Goal: Task Accomplishment & Management: Use online tool/utility

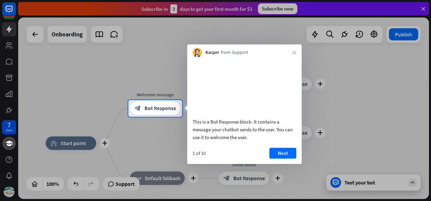
click at [287, 159] on button "Next" at bounding box center [283, 153] width 27 height 11
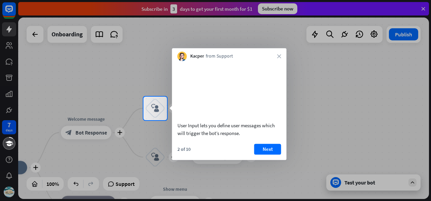
click at [267, 155] on button "Next" at bounding box center [267, 149] width 27 height 11
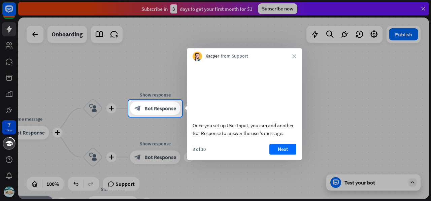
click at [288, 155] on button "Next" at bounding box center [283, 149] width 27 height 11
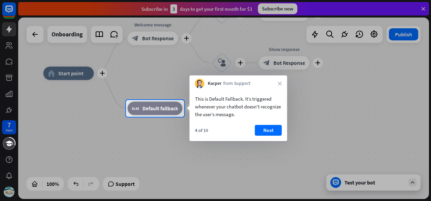
click at [268, 131] on button "Next" at bounding box center [268, 130] width 27 height 11
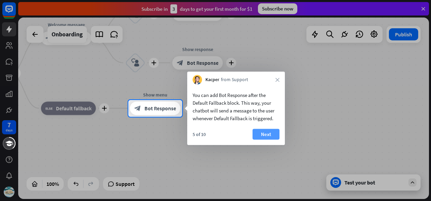
click at [278, 134] on button "Next" at bounding box center [266, 134] width 27 height 11
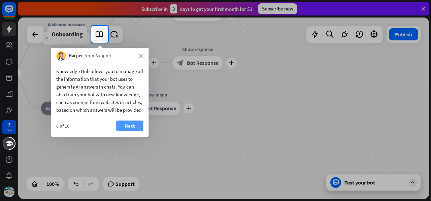
click at [128, 131] on button "Next" at bounding box center [129, 126] width 27 height 11
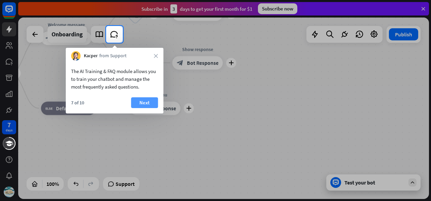
click at [150, 106] on button "Next" at bounding box center [144, 102] width 27 height 11
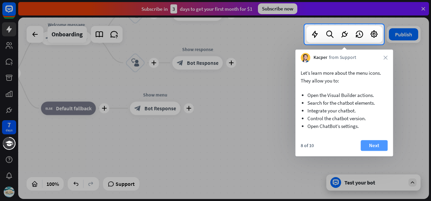
click at [378, 141] on button "Next" at bounding box center [374, 145] width 27 height 11
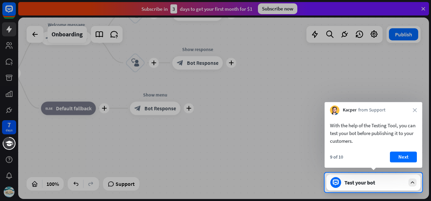
click at [409, 154] on button "Next" at bounding box center [403, 157] width 27 height 11
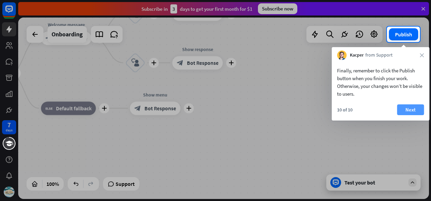
click at [416, 106] on button "Next" at bounding box center [410, 109] width 27 height 11
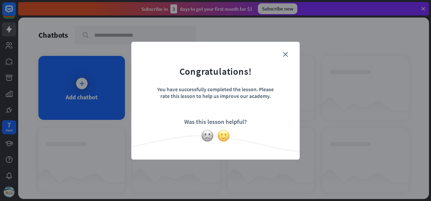
click at [221, 134] on img at bounding box center [223, 135] width 13 height 13
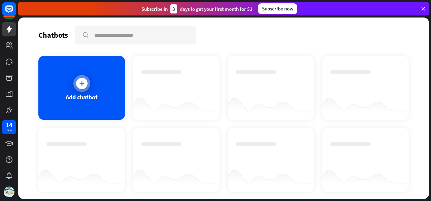
click at [63, 91] on div "Add chatbot" at bounding box center [81, 88] width 87 height 64
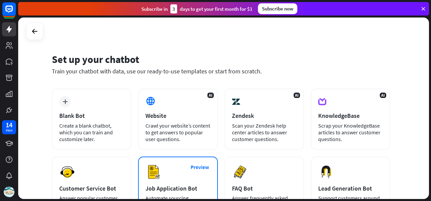
click at [174, 105] on div "AI Website Crawl your website’s content to get answers to popular user question…" at bounding box center [178, 119] width 80 height 61
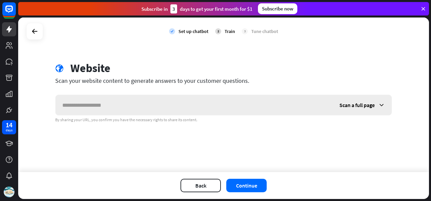
click at [160, 110] on input "text" at bounding box center [194, 105] width 277 height 20
click at [362, 113] on div "Scan a full page" at bounding box center [362, 105] width 59 height 20
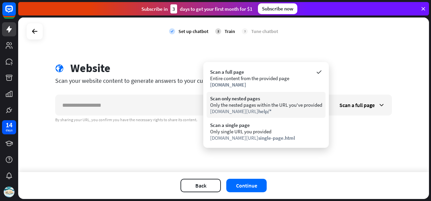
click at [273, 108] on div "[DOMAIN_NAME][URL] help/*" at bounding box center [266, 111] width 112 height 6
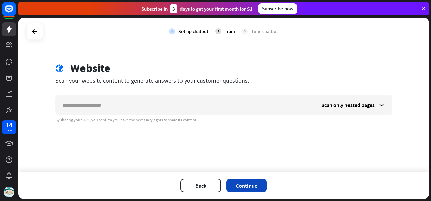
click at [237, 183] on button "Continue" at bounding box center [246, 185] width 40 height 13
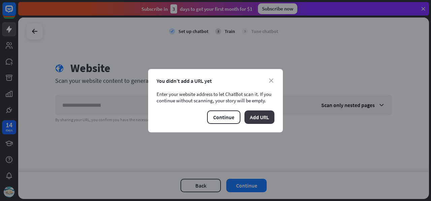
click at [260, 123] on button "Add URL" at bounding box center [260, 117] width 30 height 13
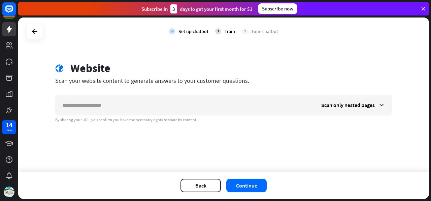
click at [193, 118] on div "By sharing your URL, you confirm you have the necessary rights to share its con…" at bounding box center [223, 119] width 337 height 5
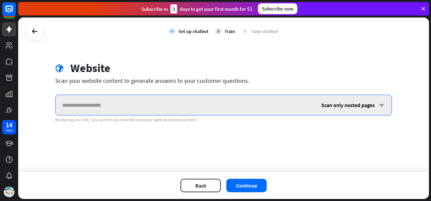
click at [203, 111] on input "text" at bounding box center [185, 105] width 259 height 20
type input "*"
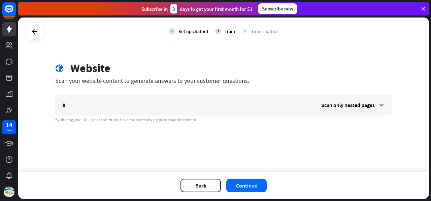
click at [20, 149] on div "check Set up chatbot 2 Train 3 Tune chatbot globe Website Scan your website con…" at bounding box center [223, 95] width 411 height 155
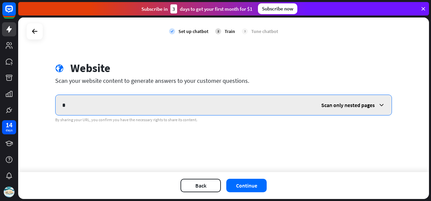
click at [127, 109] on input "*" at bounding box center [185, 105] width 259 height 20
paste input "**********"
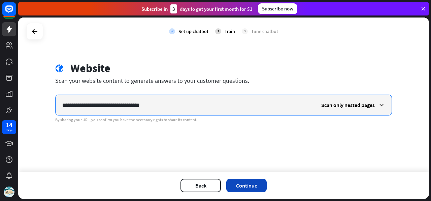
type input "**********"
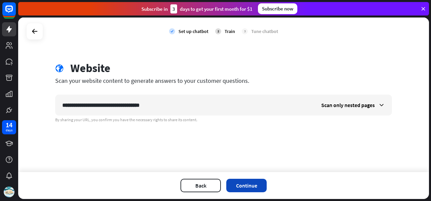
click at [241, 183] on button "Continue" at bounding box center [246, 185] width 40 height 13
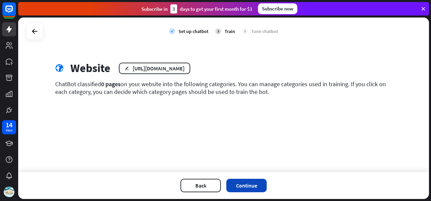
click at [240, 186] on button "Continue" at bounding box center [246, 185] width 40 height 13
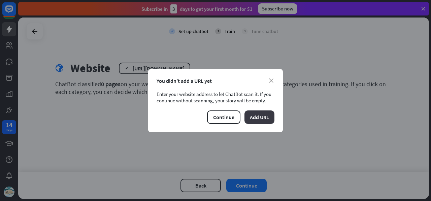
click at [258, 118] on button "Add URL" at bounding box center [260, 117] width 30 height 13
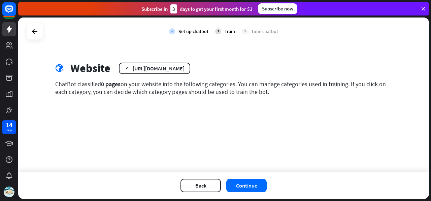
click at [220, 60] on div "check Set up chatbot 2 Train 3 Tune chatbot globe Website edit [URL][DOMAIN_NAM…" at bounding box center [223, 95] width 411 height 155
click at [190, 68] on div "edit [URL][DOMAIN_NAME]" at bounding box center [154, 68] width 71 height 11
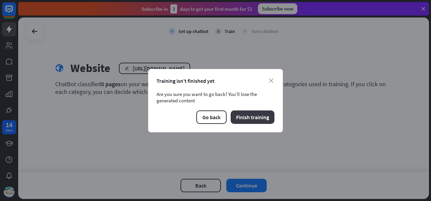
click at [244, 118] on button "Finish training" at bounding box center [253, 117] width 44 height 13
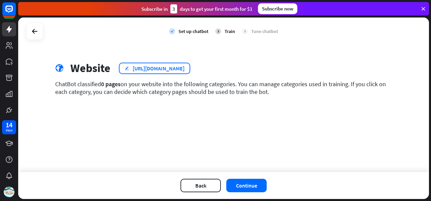
click at [185, 68] on div "[URL][DOMAIN_NAME]" at bounding box center [159, 68] width 52 height 7
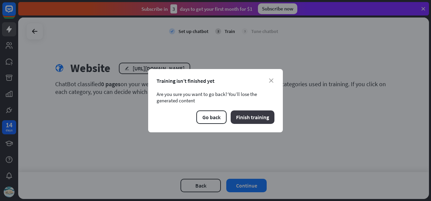
click at [253, 117] on button "Finish training" at bounding box center [253, 117] width 44 height 13
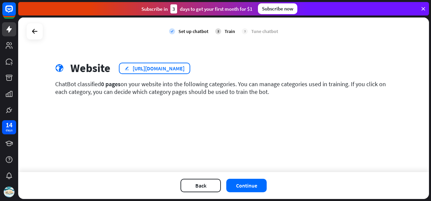
click at [130, 67] on div "edit [URL][DOMAIN_NAME]" at bounding box center [154, 68] width 71 height 11
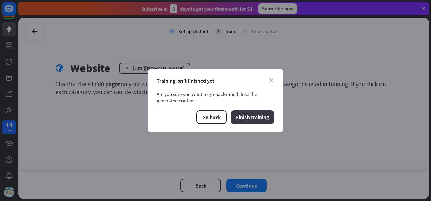
click at [260, 119] on button "Finish training" at bounding box center [253, 117] width 44 height 13
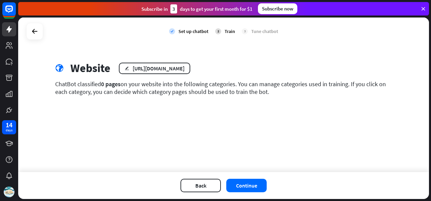
click at [241, 178] on div "Back Continue" at bounding box center [223, 185] width 411 height 27
click at [242, 182] on button "Continue" at bounding box center [246, 185] width 40 height 13
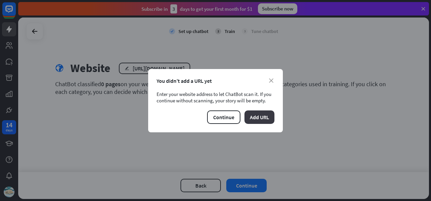
click at [259, 117] on button "Add URL" at bounding box center [260, 117] width 30 height 13
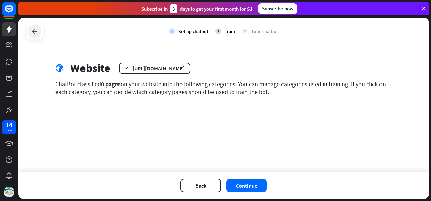
click at [36, 26] on div at bounding box center [34, 31] width 13 height 13
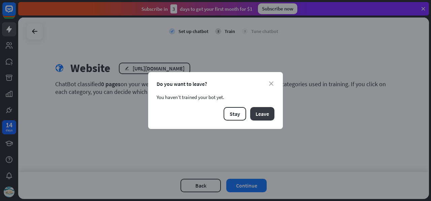
click at [260, 116] on button "Leave" at bounding box center [262, 113] width 24 height 13
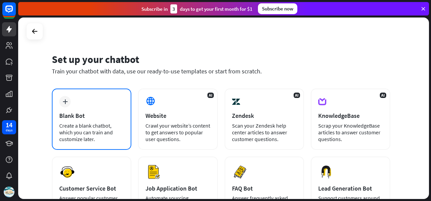
click at [67, 125] on div "Create a blank chatbot, which you can train and customize later." at bounding box center [91, 132] width 65 height 20
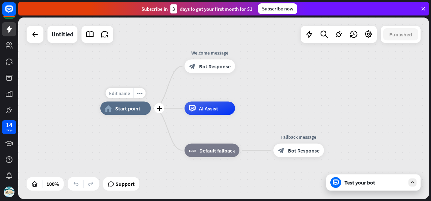
click at [127, 93] on span "Edit name" at bounding box center [119, 93] width 21 height 6
type input "*"
type input "*****"
click at [264, 88] on div "***** home_2 Start point Welcome message block_bot_response Bot Response AI Ass…" at bounding box center [223, 109] width 411 height 182
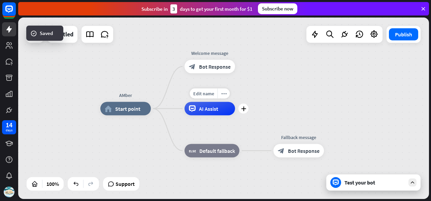
click at [257, 105] on div "AMber home_2 Start point Welcome message block_bot_response Bot Response Edit n…" at bounding box center [223, 109] width 411 height 182
click at [209, 107] on span "AI Assist" at bounding box center [208, 108] width 19 height 7
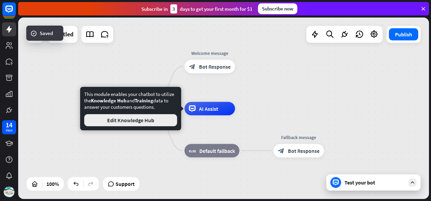
click at [147, 121] on button "Edit Knowledge Hub" at bounding box center [130, 120] width 93 height 12
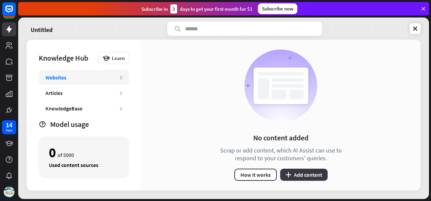
click at [305, 179] on button "plus Add content" at bounding box center [304, 175] width 48 height 12
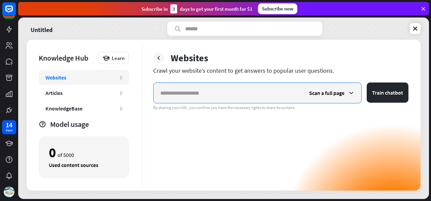
paste input "**********"
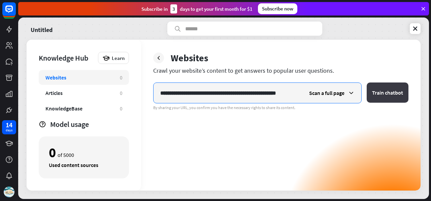
type input "**********"
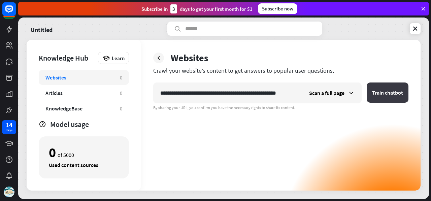
click at [384, 91] on button "Train chatbot" at bounding box center [388, 93] width 42 height 20
